Goal: Task Accomplishment & Management: Manage account settings

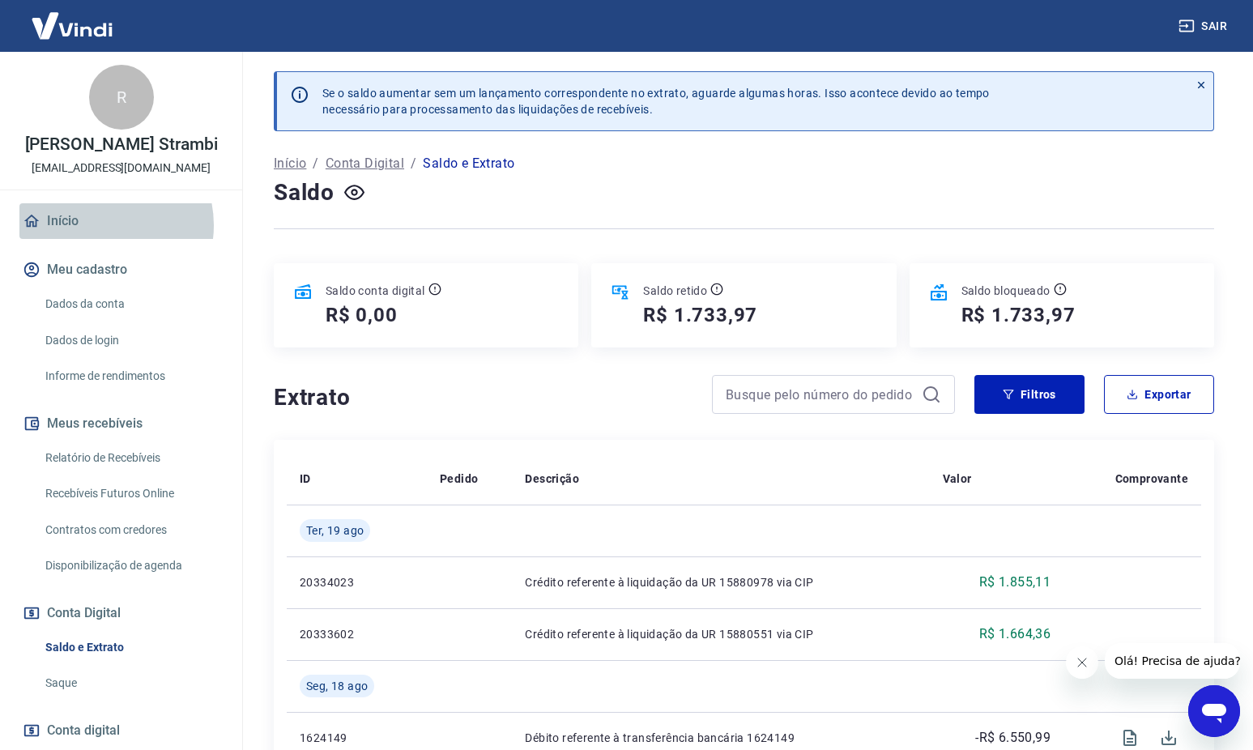
click at [100, 225] on link "Início" at bounding box center [120, 221] width 203 height 36
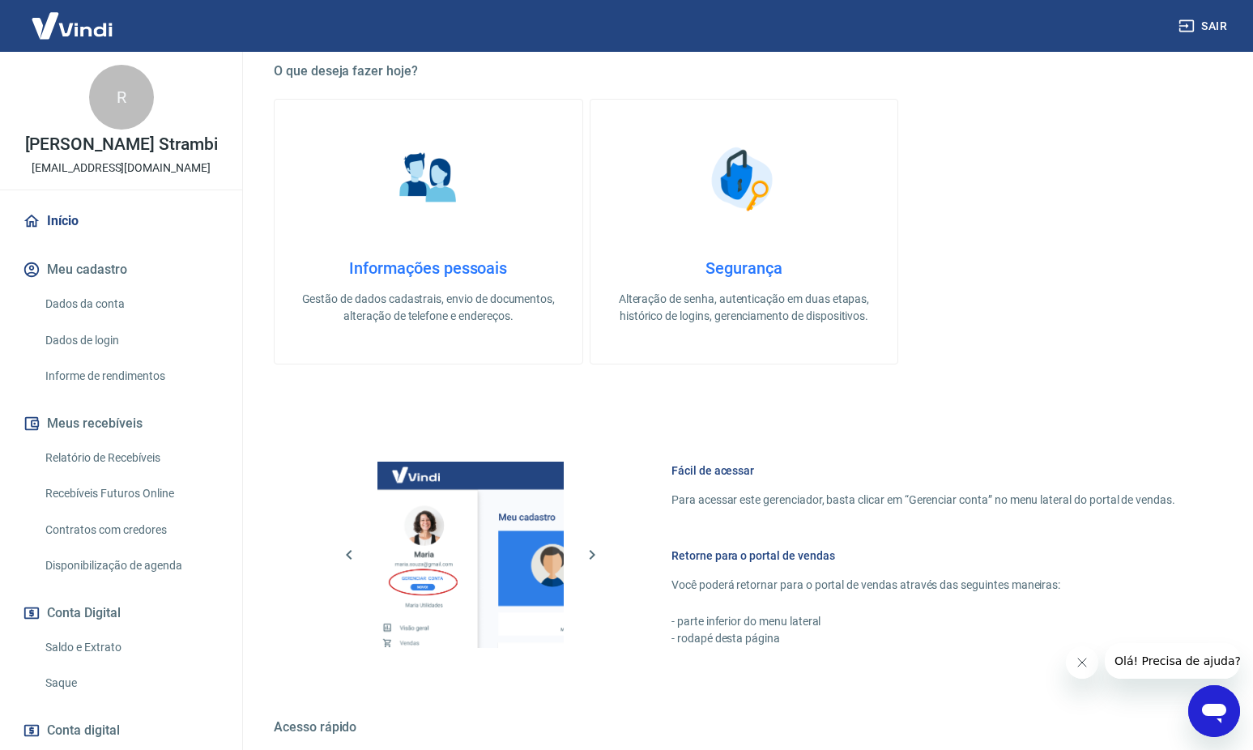
scroll to position [513, 0]
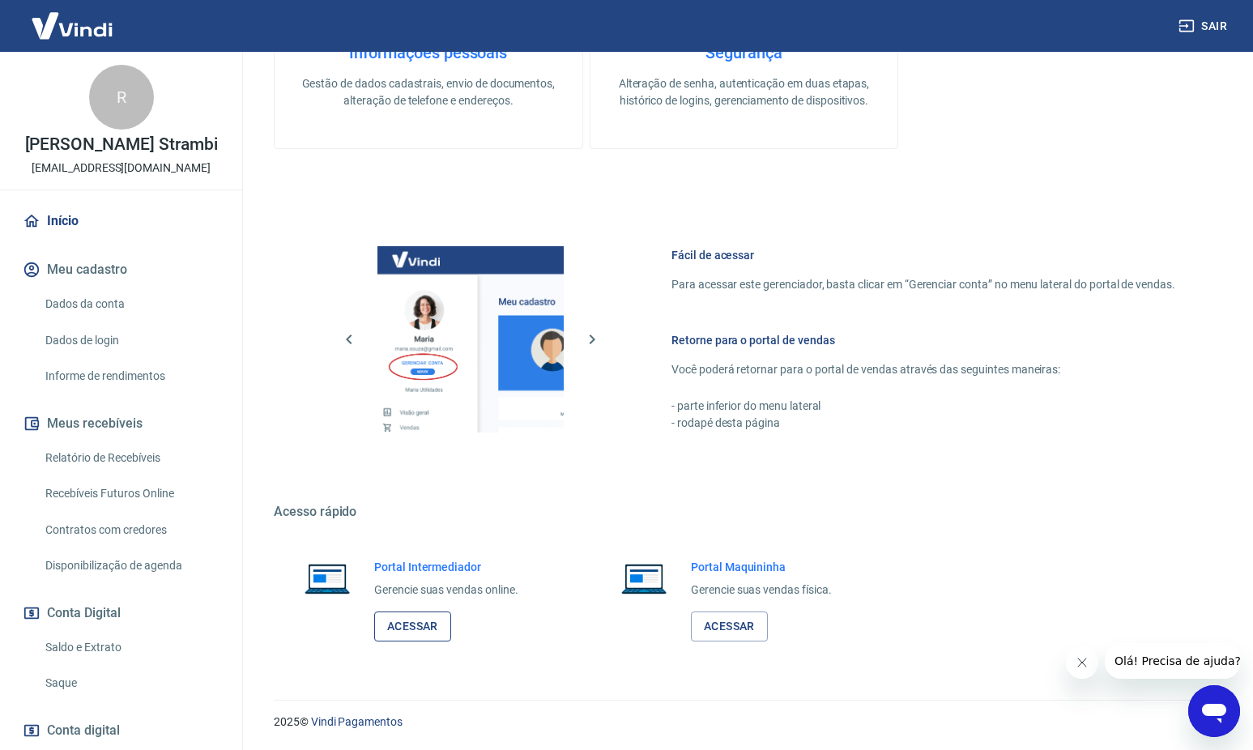
click at [429, 637] on link "Acessar" at bounding box center [412, 626] width 77 height 30
